Goal: Check status

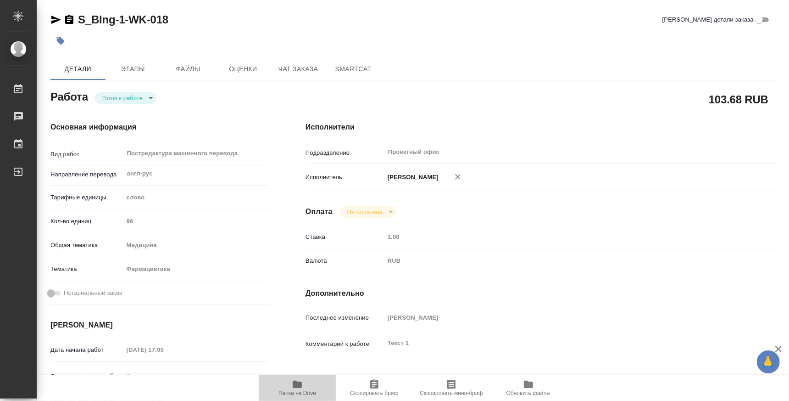
click at [291, 386] on span "Папка на Drive" at bounding box center [297, 387] width 66 height 17
click at [120, 95] on body "🙏 .cls-1 fill:#fff; AWATERA Atminis [PERSON_NAME] 0 Чаты График Выйти S_BIng-1-…" at bounding box center [394, 200] width 789 height 401
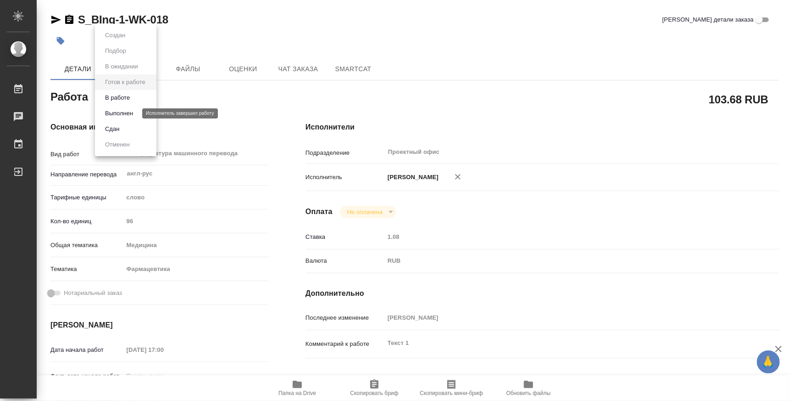
click at [123, 109] on button "Выполнен" at bounding box center [119, 113] width 34 height 10
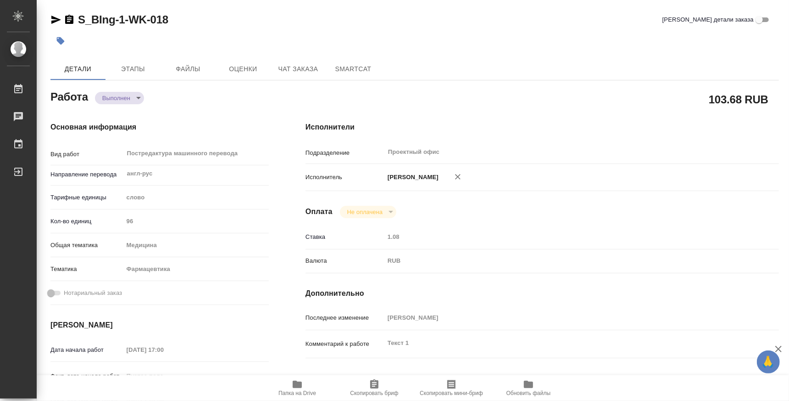
type textarea "x"
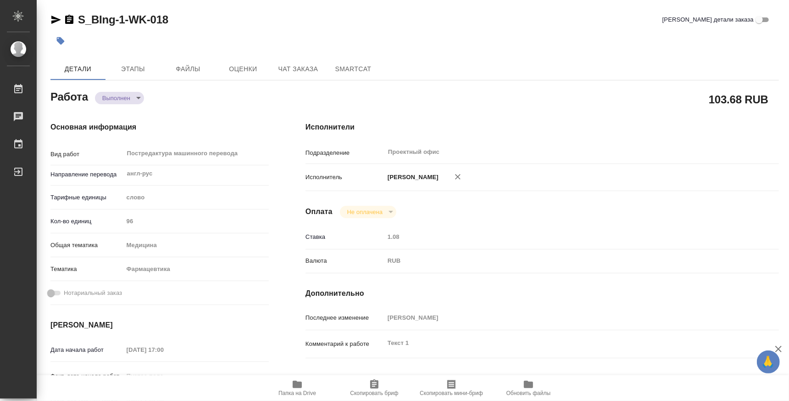
type textarea "x"
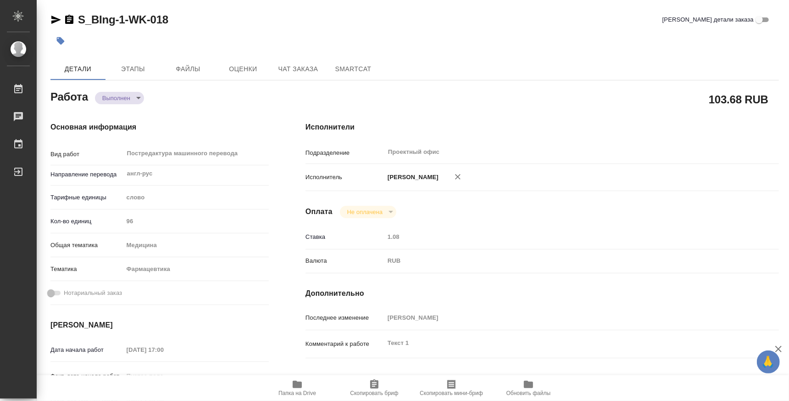
type textarea "x"
